Goal: Transaction & Acquisition: Book appointment/travel/reservation

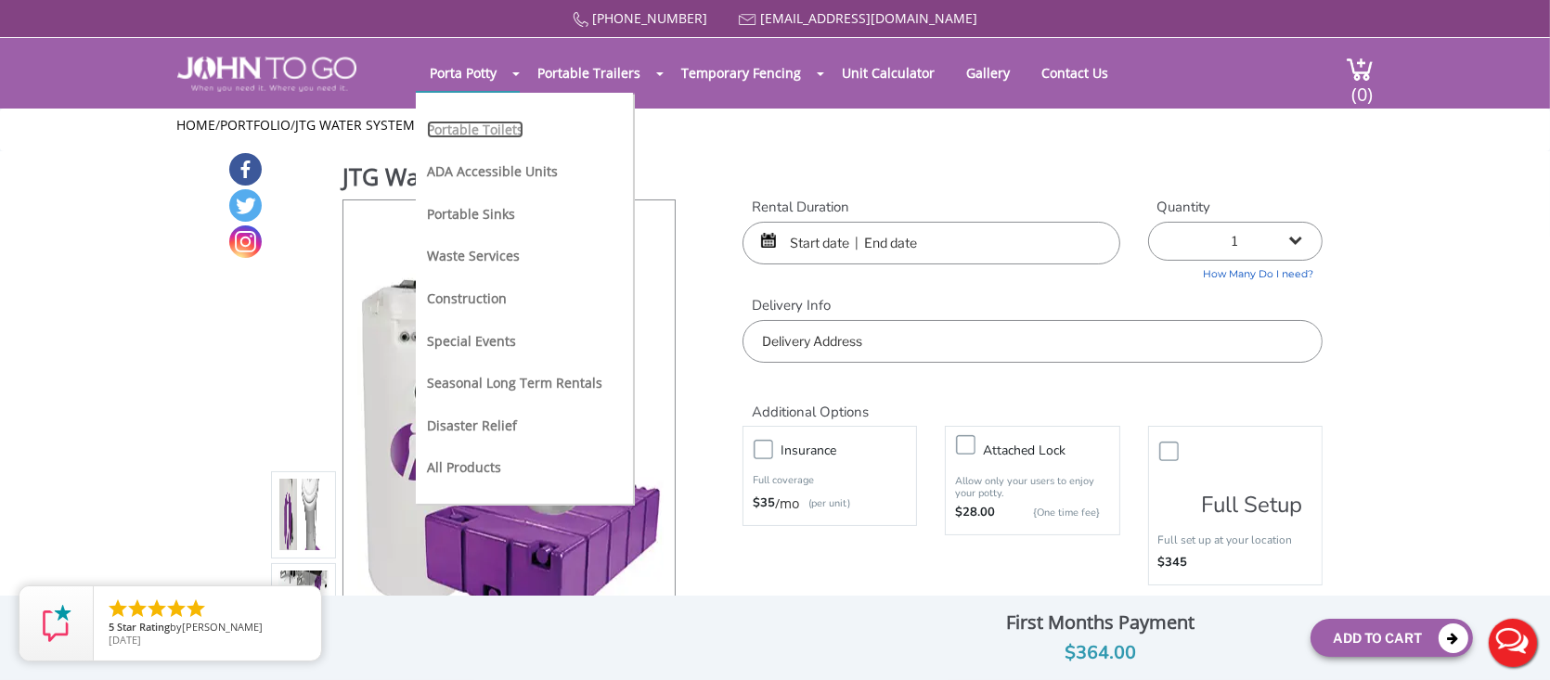
click at [470, 131] on link "Portable Toilets" at bounding box center [475, 130] width 97 height 18
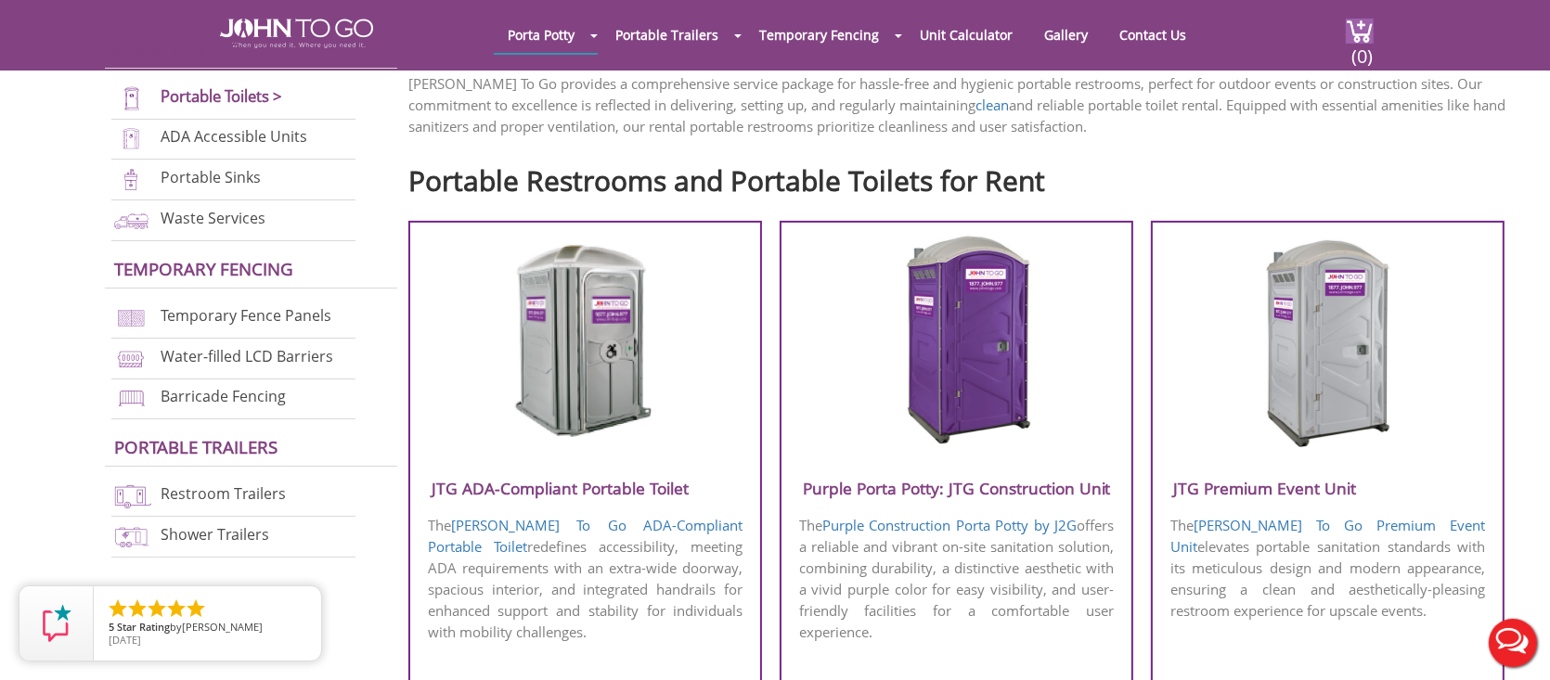
scroll to position [835, 0]
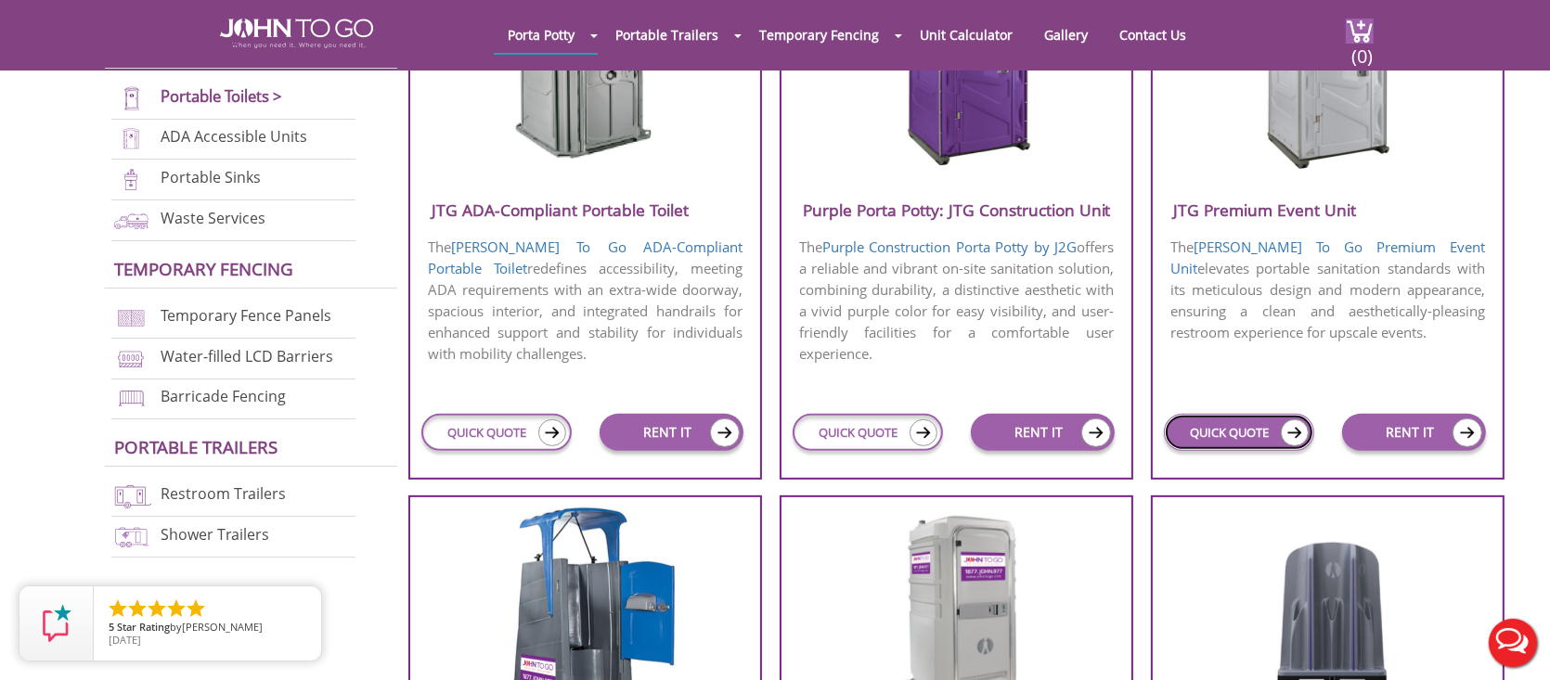
click at [1250, 440] on link "QUICK QUOTE" at bounding box center [1238, 432] width 149 height 37
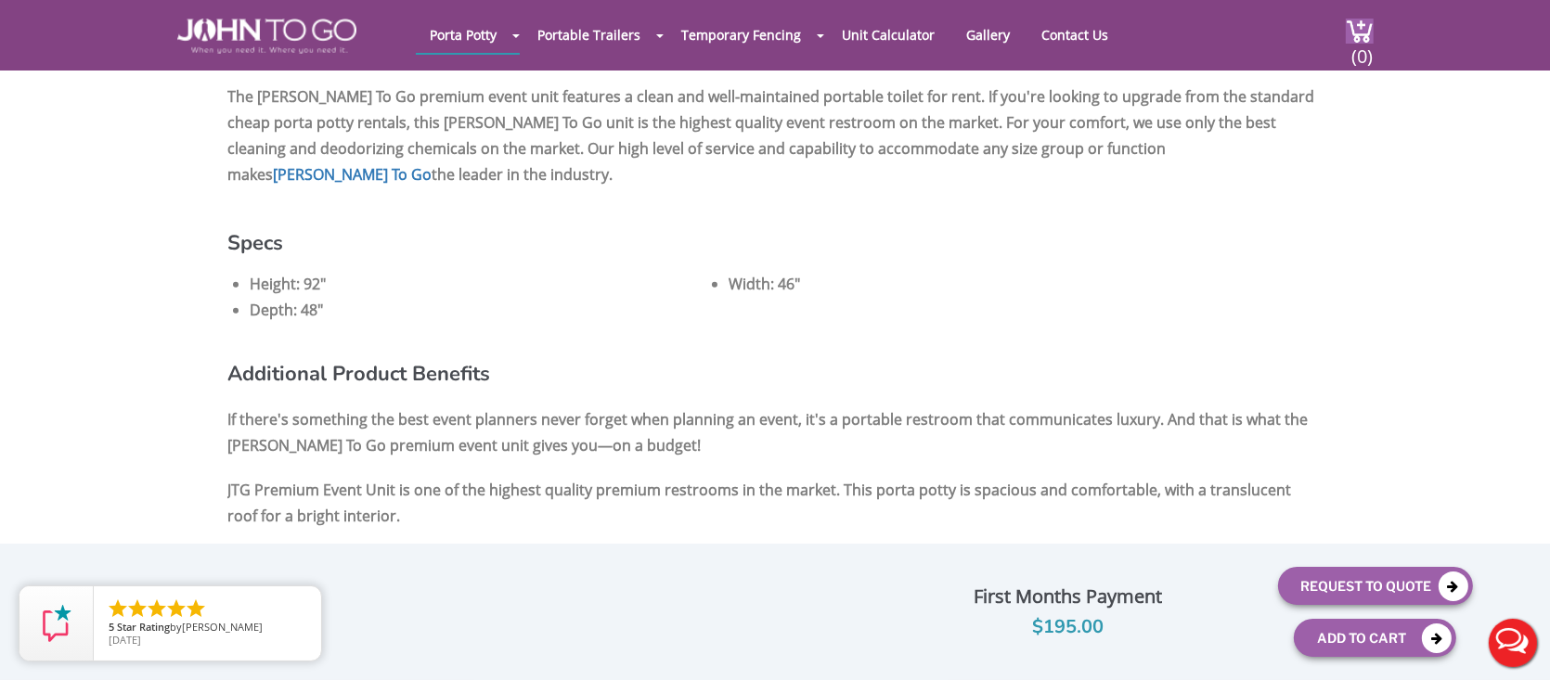
scroll to position [1485, 0]
